Goal: Find specific page/section: Find specific page/section

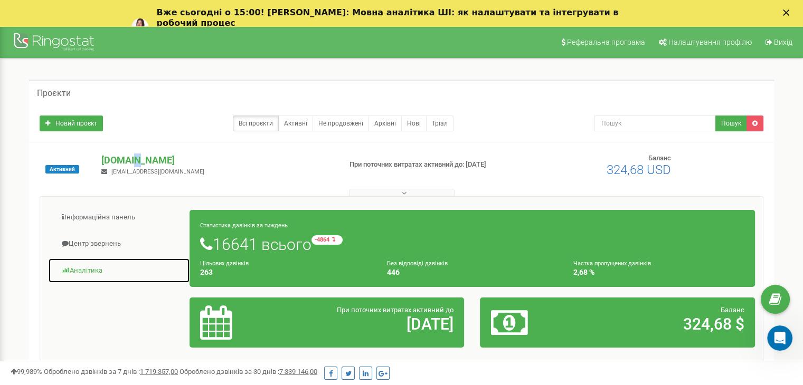
click at [90, 268] on link "Аналiтика" at bounding box center [119, 271] width 142 height 26
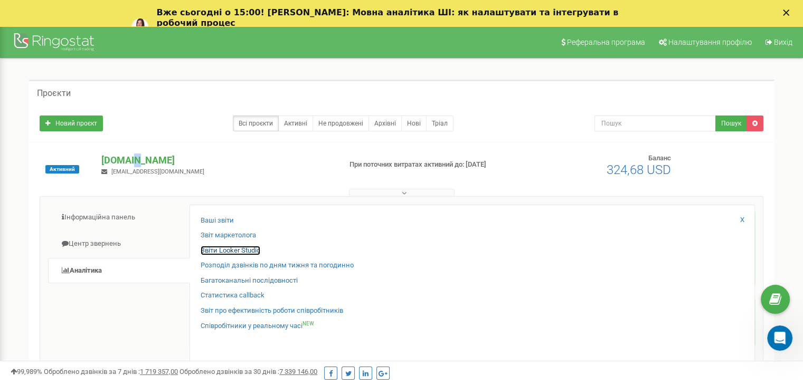
click at [226, 247] on link "Звіти Looker Studio" at bounding box center [231, 251] width 60 height 10
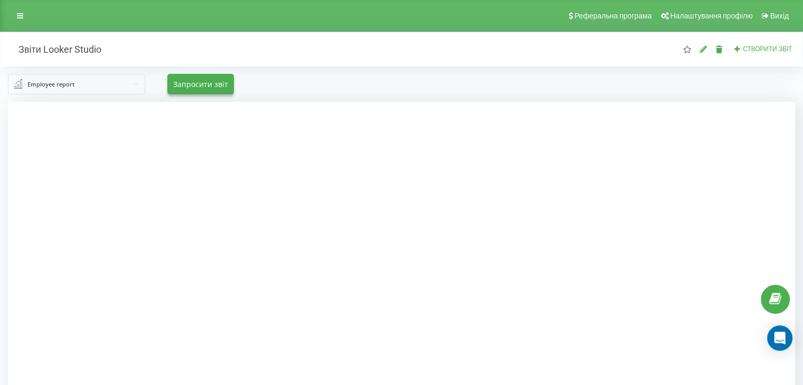
click at [110, 88] on input "text" at bounding box center [77, 83] width 136 height 19
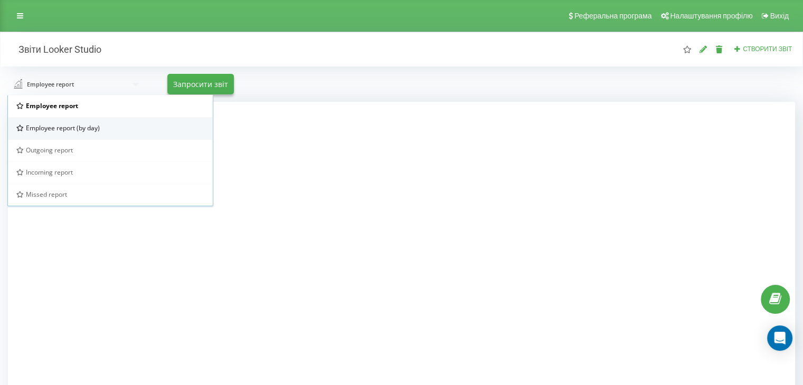
click at [99, 128] on span "Employee report (by day)" at bounding box center [63, 128] width 74 height 9
